Goal: Information Seeking & Learning: Stay updated

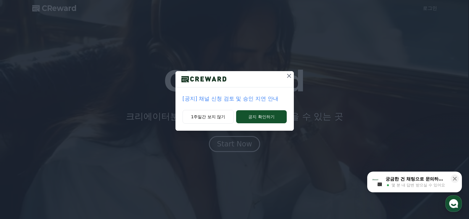
click at [288, 78] on icon at bounding box center [288, 75] width 7 height 7
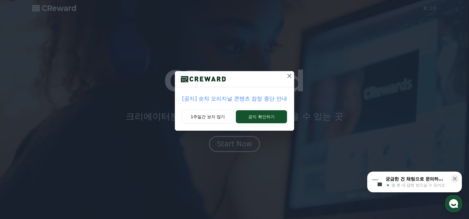
click at [271, 97] on p "[공지] 숏챠 오리지널 콘텐츠 잠정 중단 안내" at bounding box center [234, 98] width 105 height 8
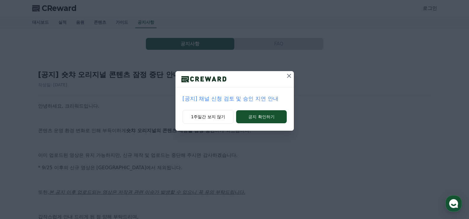
click at [286, 77] on icon at bounding box center [288, 75] width 7 height 7
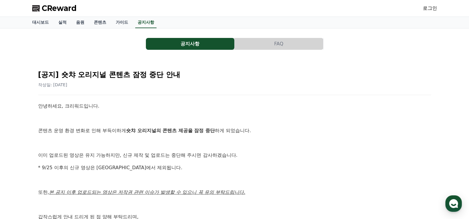
click at [60, 9] on span "CReward" at bounding box center [59, 8] width 35 height 9
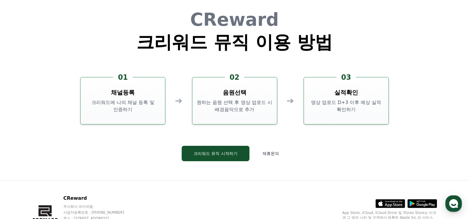
scroll to position [1602, 0]
